Goal: Book appointment/travel/reservation

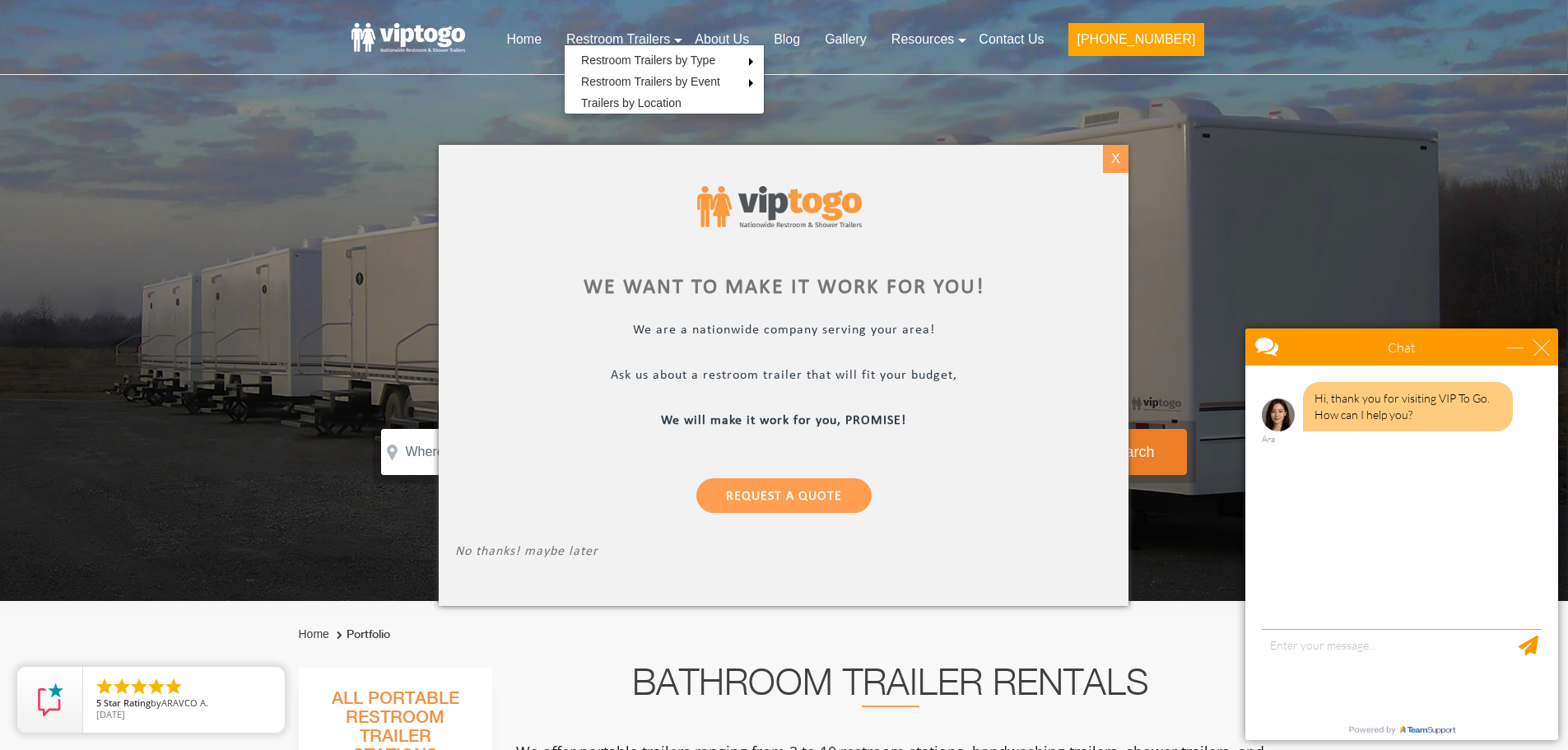
click at [1119, 161] on div "X" at bounding box center [1116, 159] width 26 height 28
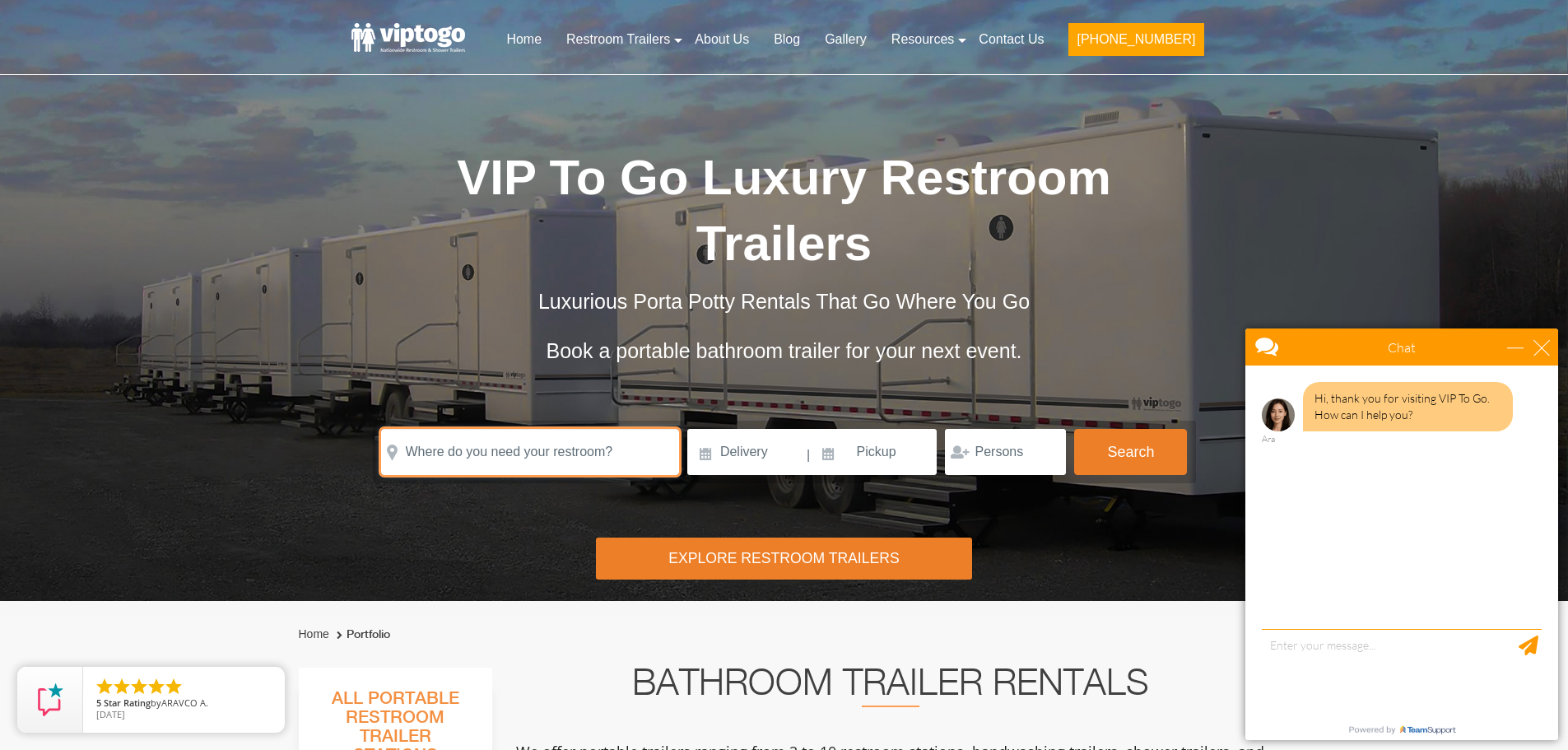
click at [480, 429] on input "text" at bounding box center [530, 451] width 298 height 46
paste input "[STREET_ADDRESS][US_STATE]"
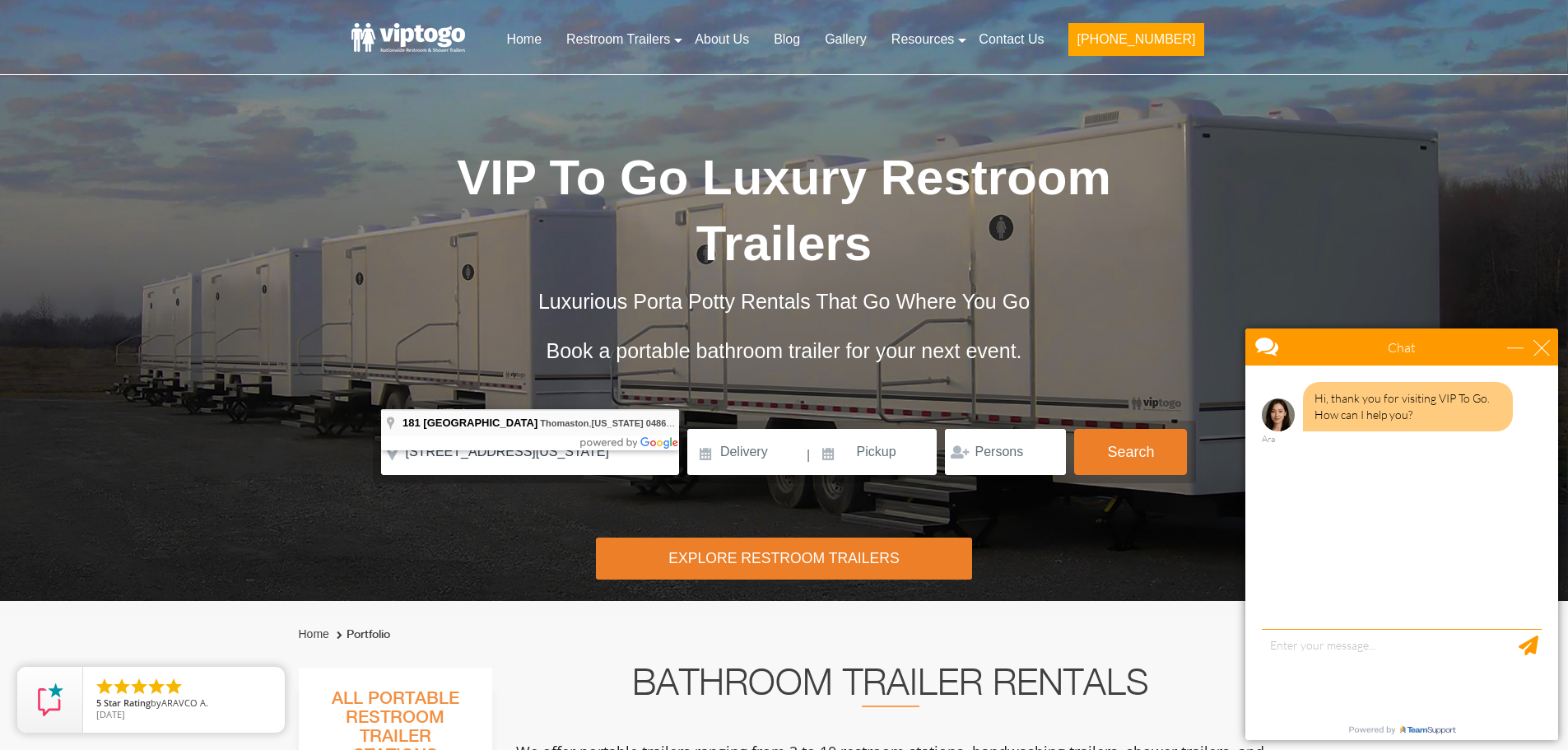
type input "[STREET_ADDRESS][US_STATE]"
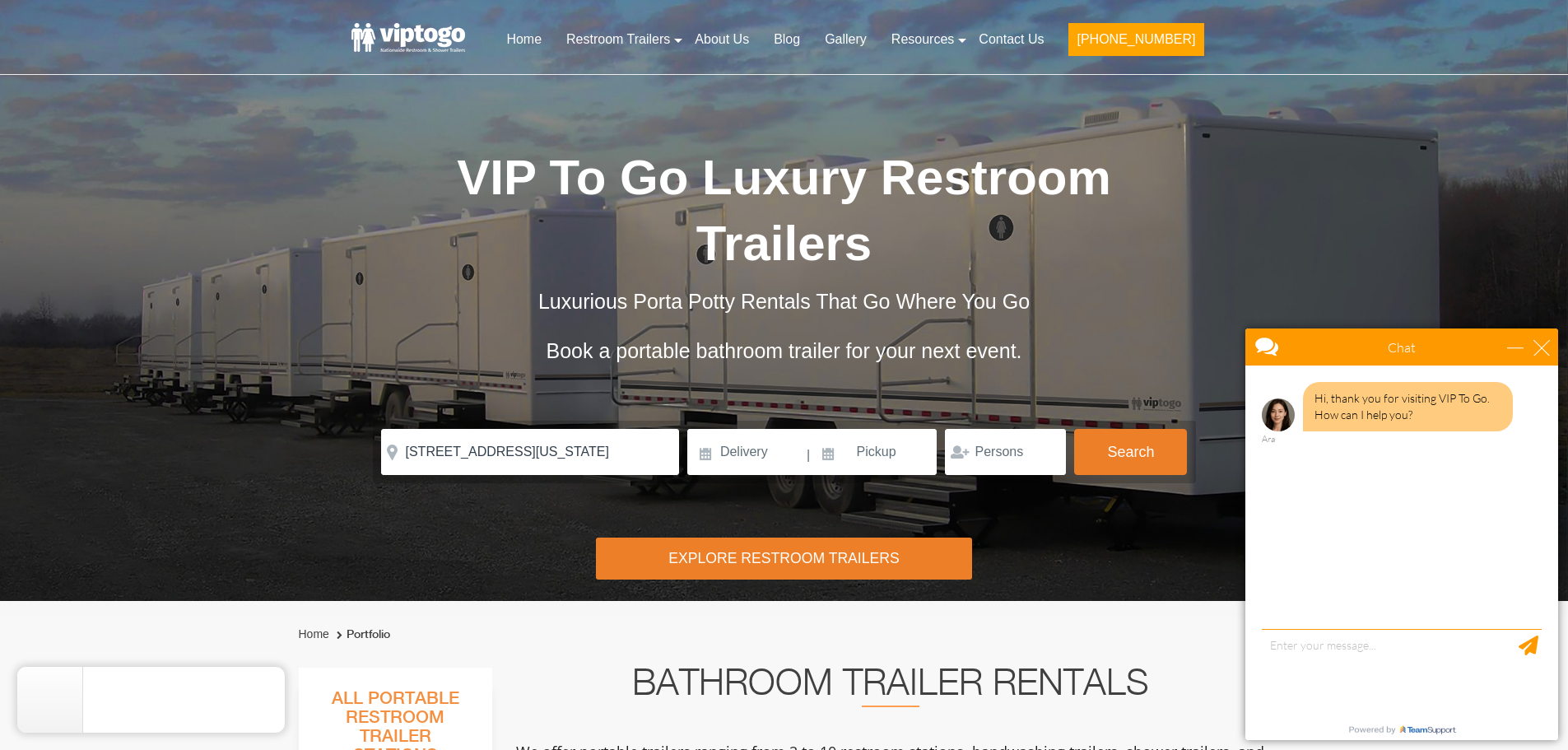
scroll to position [0, 0]
click at [737, 429] on input at bounding box center [747, 451] width 118 height 46
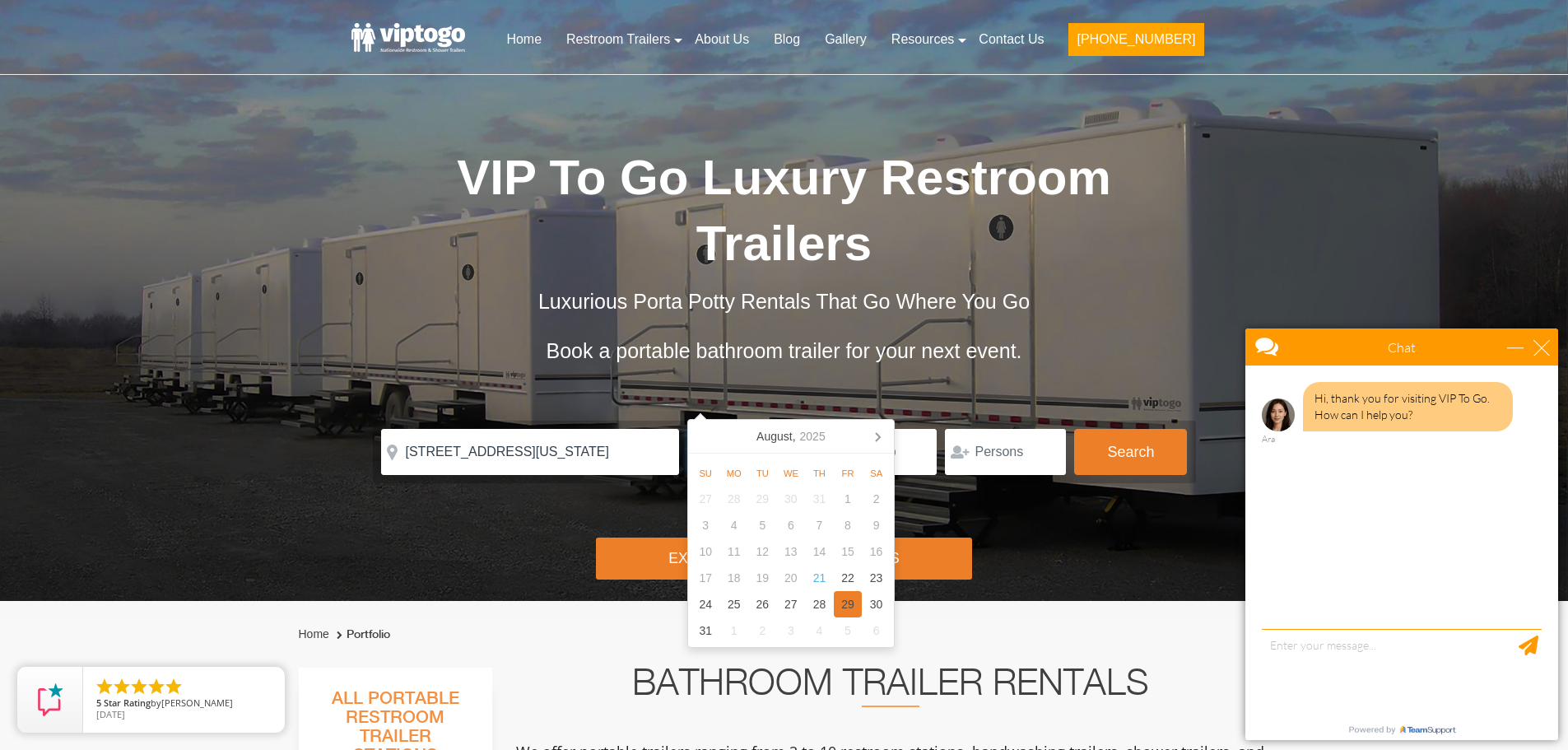
click at [851, 602] on div "29" at bounding box center [848, 604] width 28 height 27
type input "[DATE]"
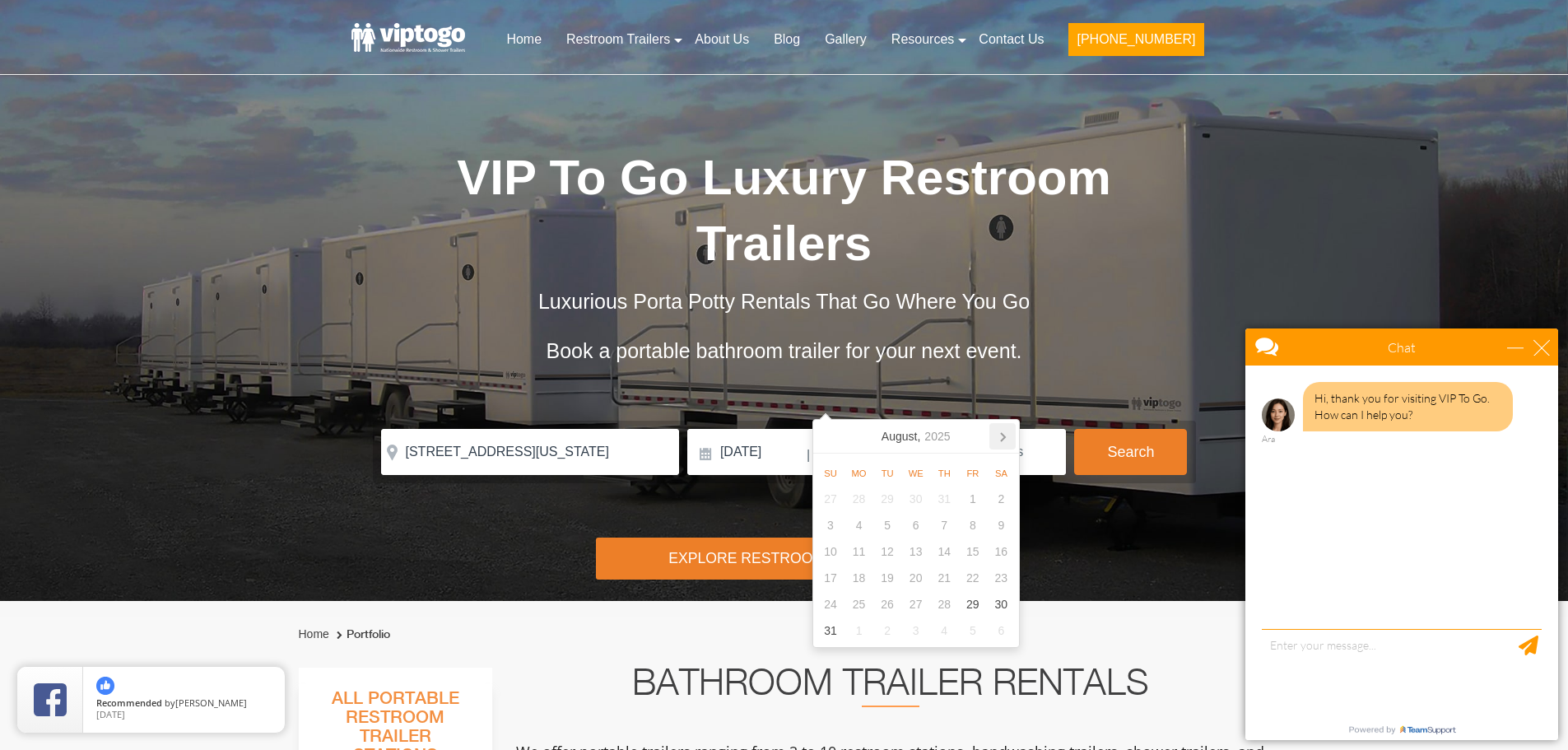
click at [1001, 436] on icon at bounding box center [1003, 436] width 27 height 27
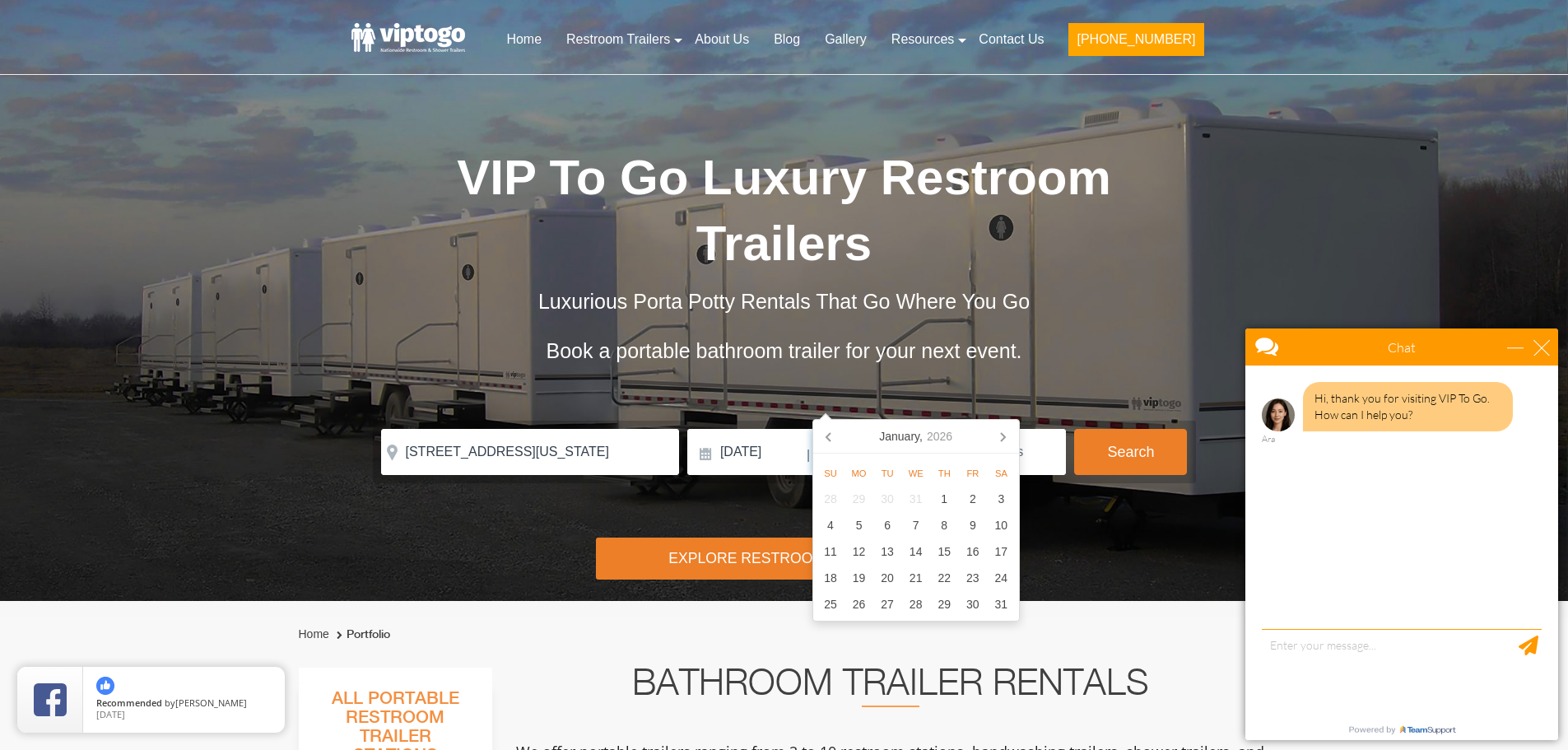
click at [1001, 436] on icon at bounding box center [1003, 436] width 27 height 27
click at [976, 550] on div "20" at bounding box center [973, 552] width 28 height 27
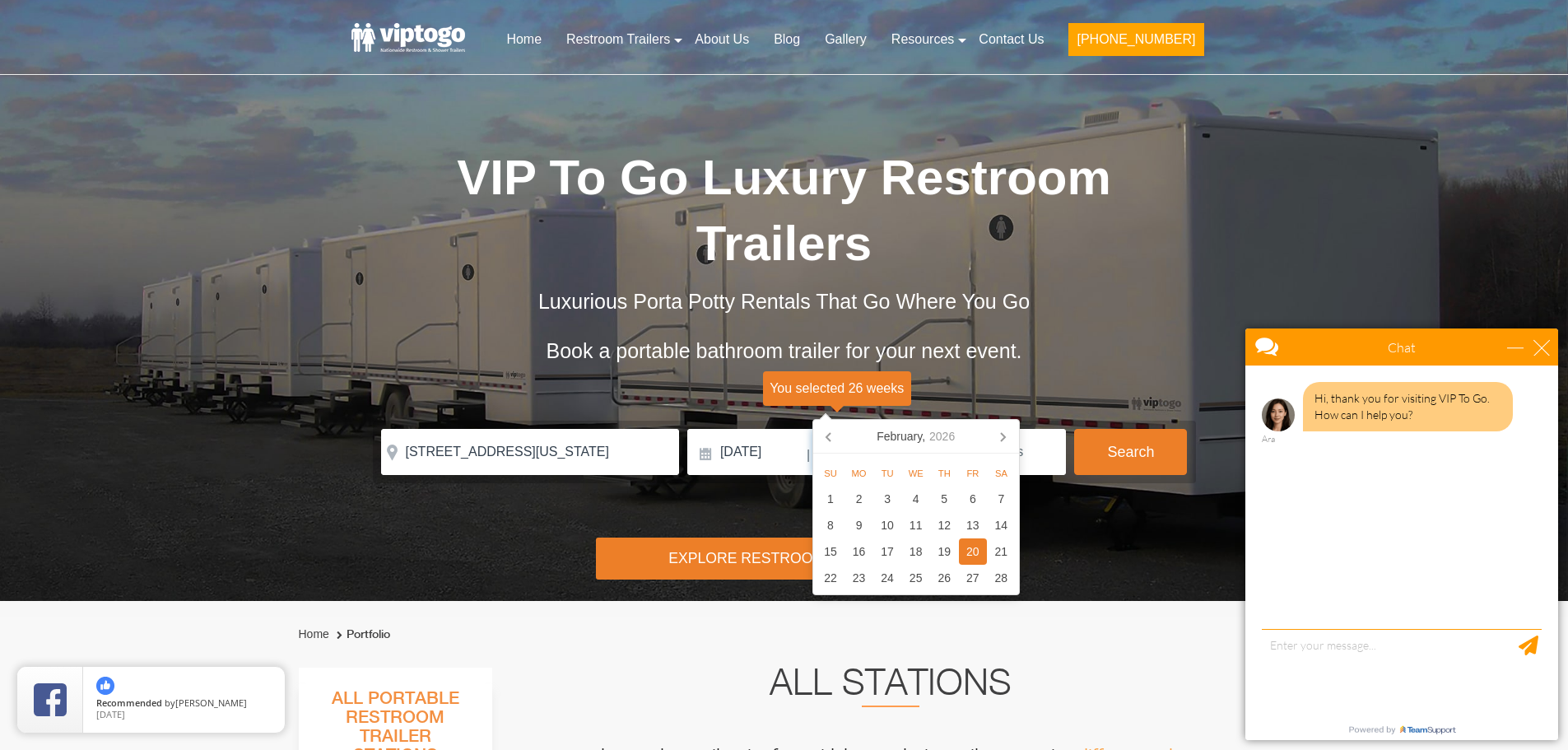
click at [889, 429] on input "[DATE]" at bounding box center [876, 451] width 125 height 46
click at [976, 576] on div "27" at bounding box center [973, 577] width 28 height 27
type input "[DATE]"
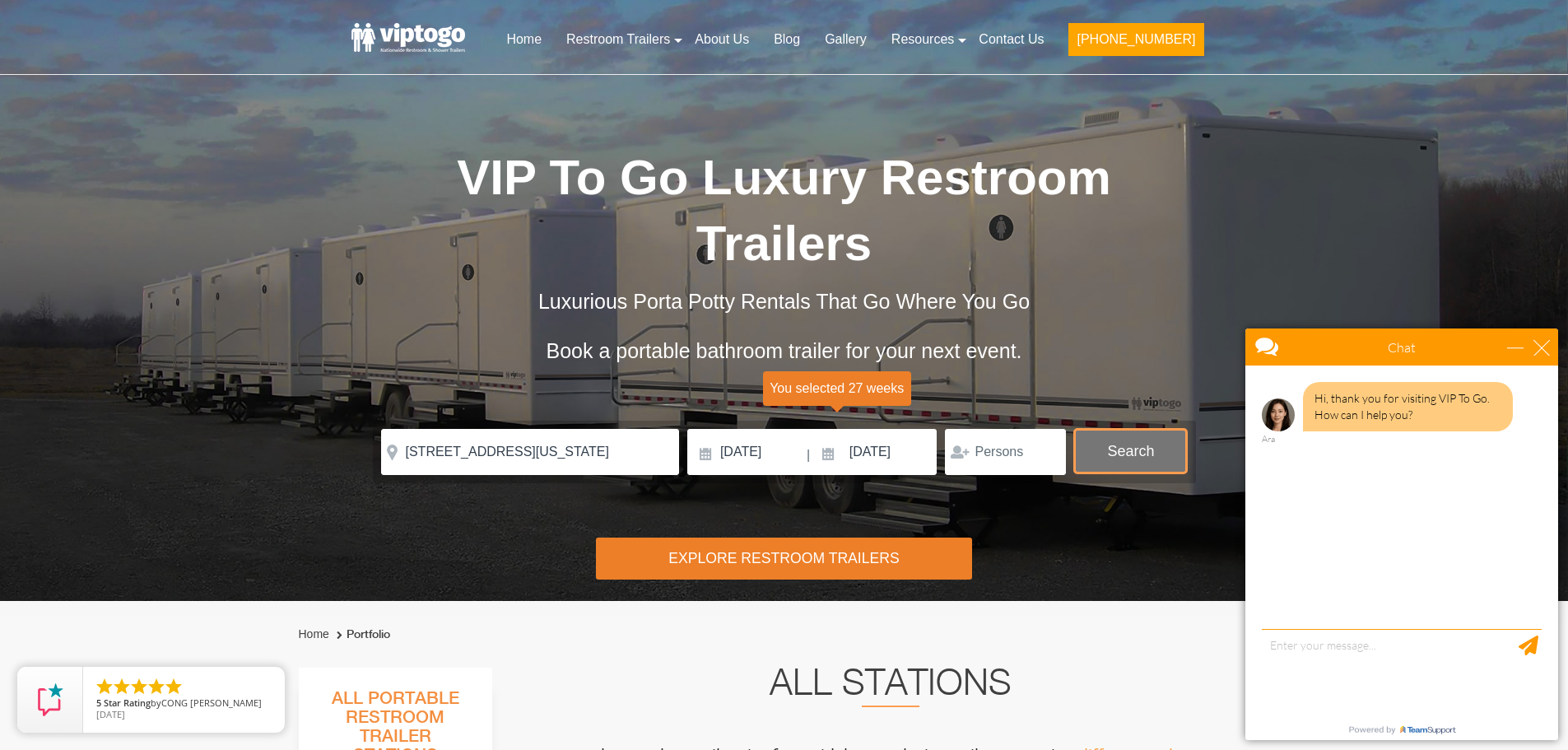
click at [1117, 429] on button "Search" at bounding box center [1131, 450] width 113 height 45
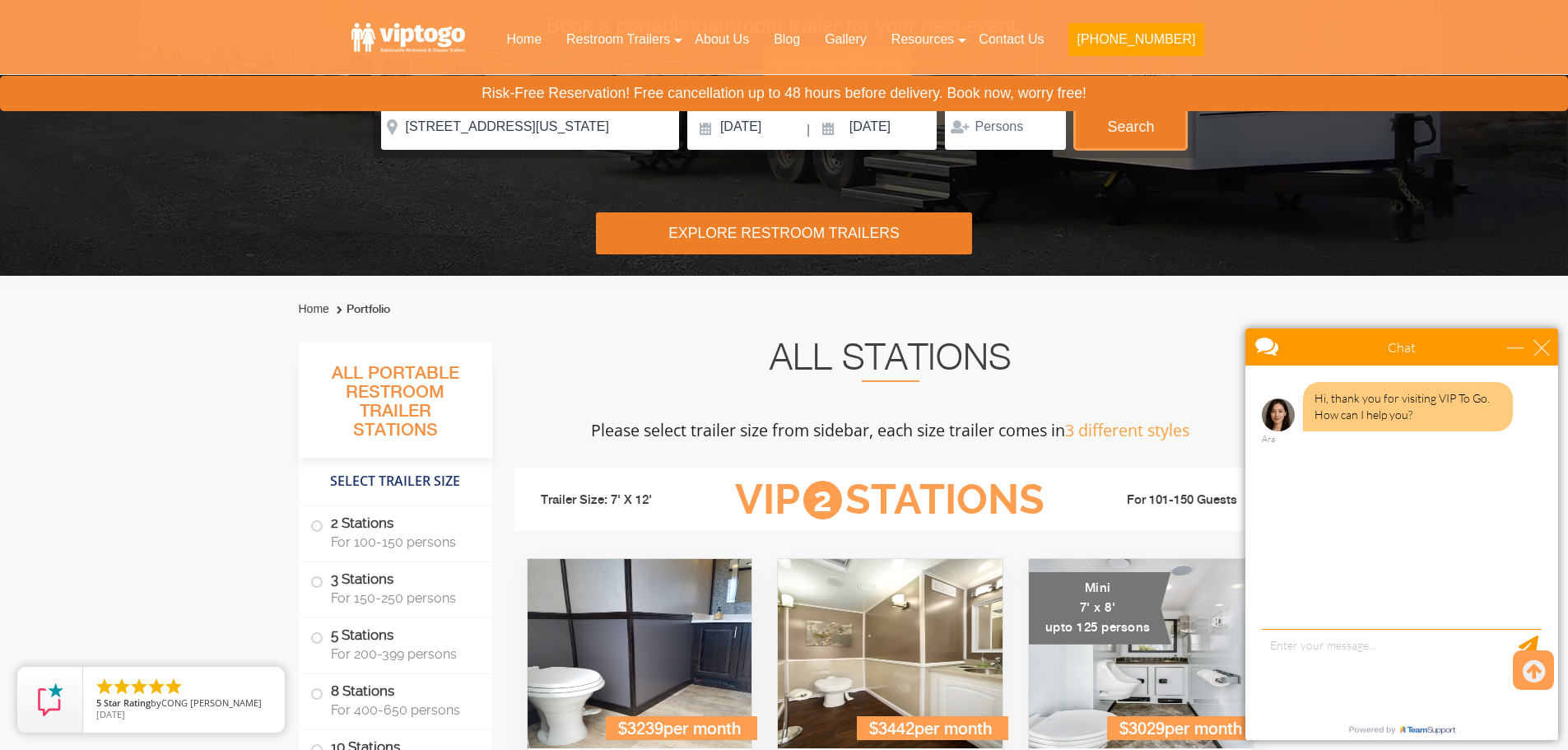
scroll to position [667, 0]
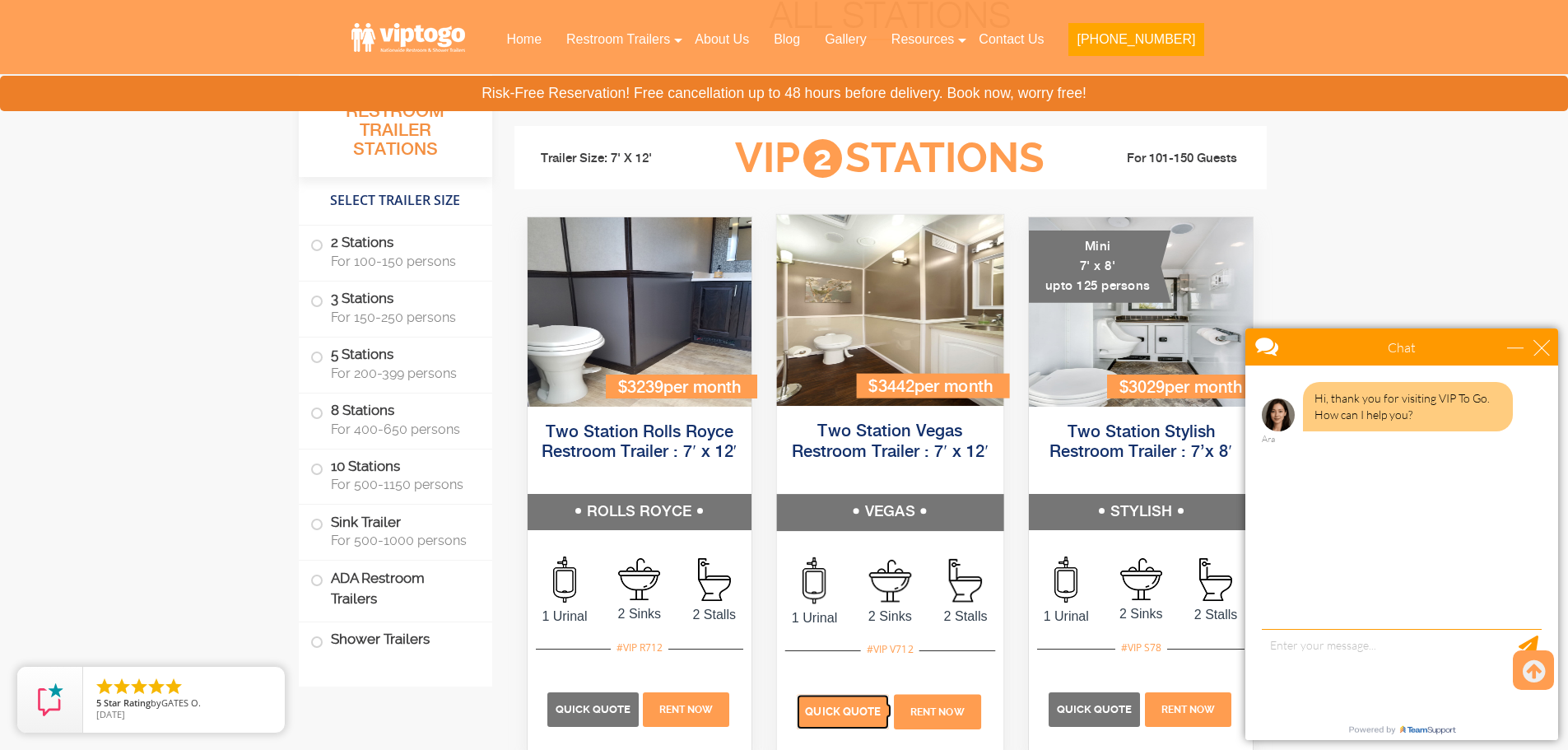
click at [848, 714] on span "Quick Quote" at bounding box center [843, 710] width 76 height 12
